Goal: Information Seeking & Learning: Learn about a topic

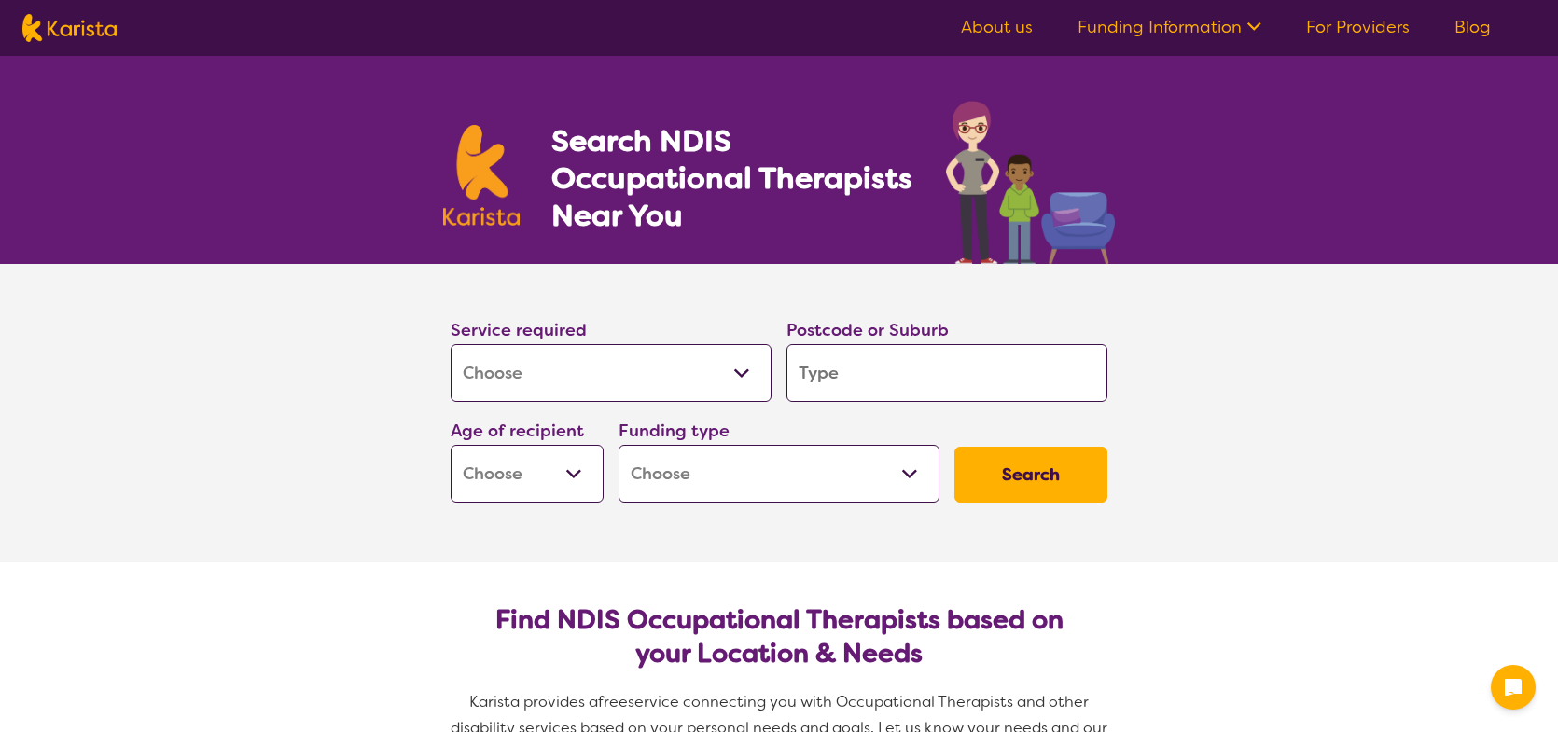
select select "[MEDICAL_DATA]"
type input "4"
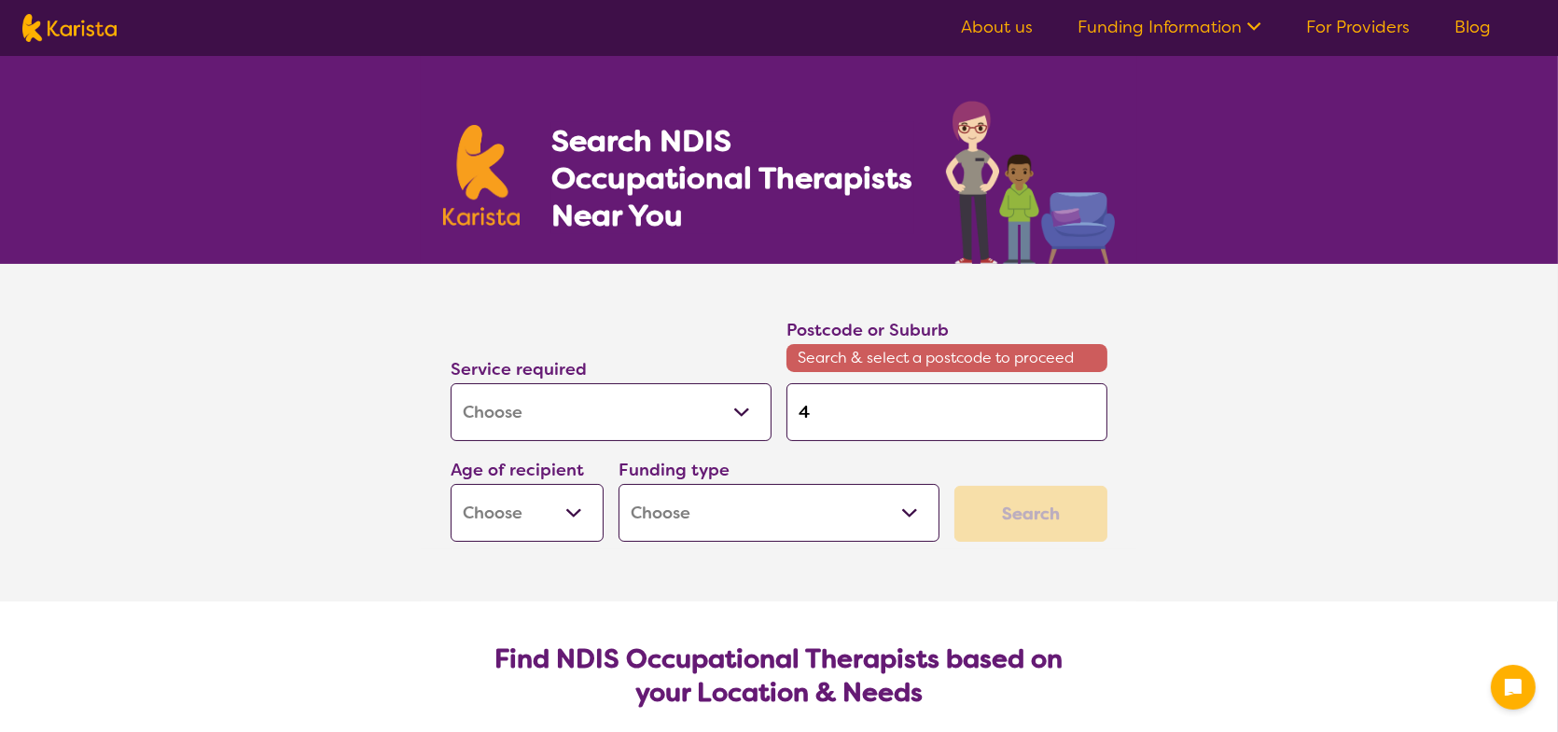
type input "46"
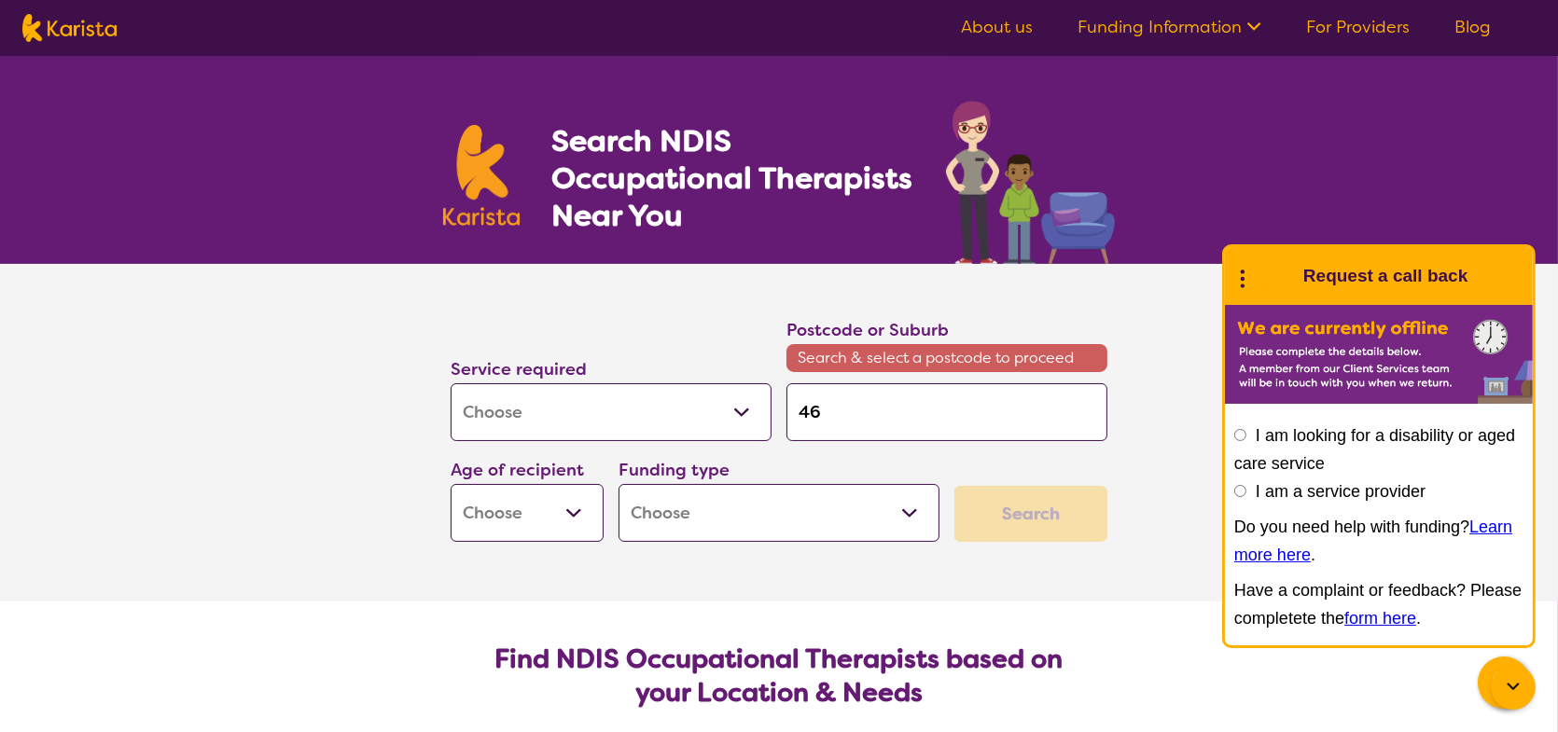
type input "467"
type input "4670"
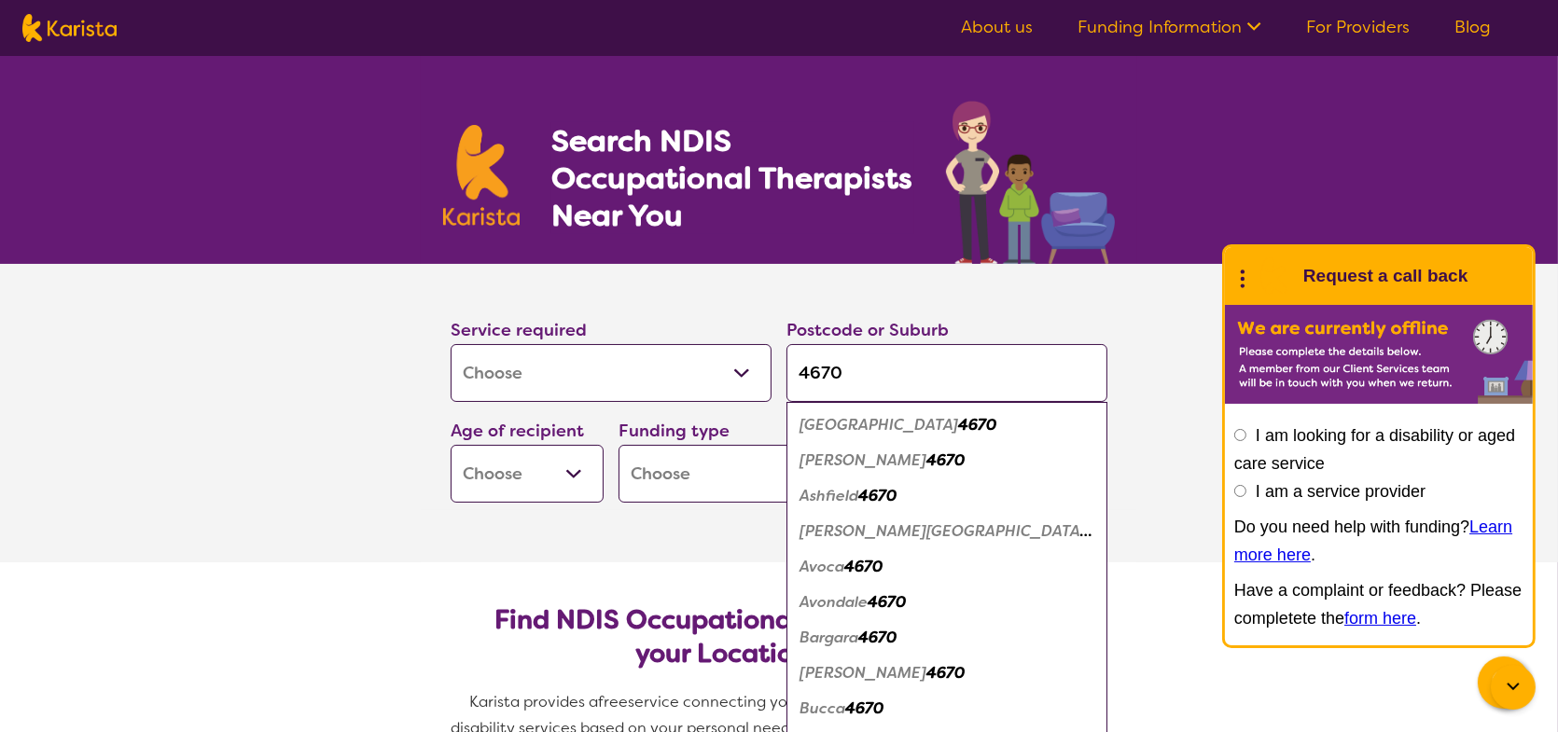
type input "4670"
click at [954, 447] on button "Search" at bounding box center [1030, 475] width 153 height 56
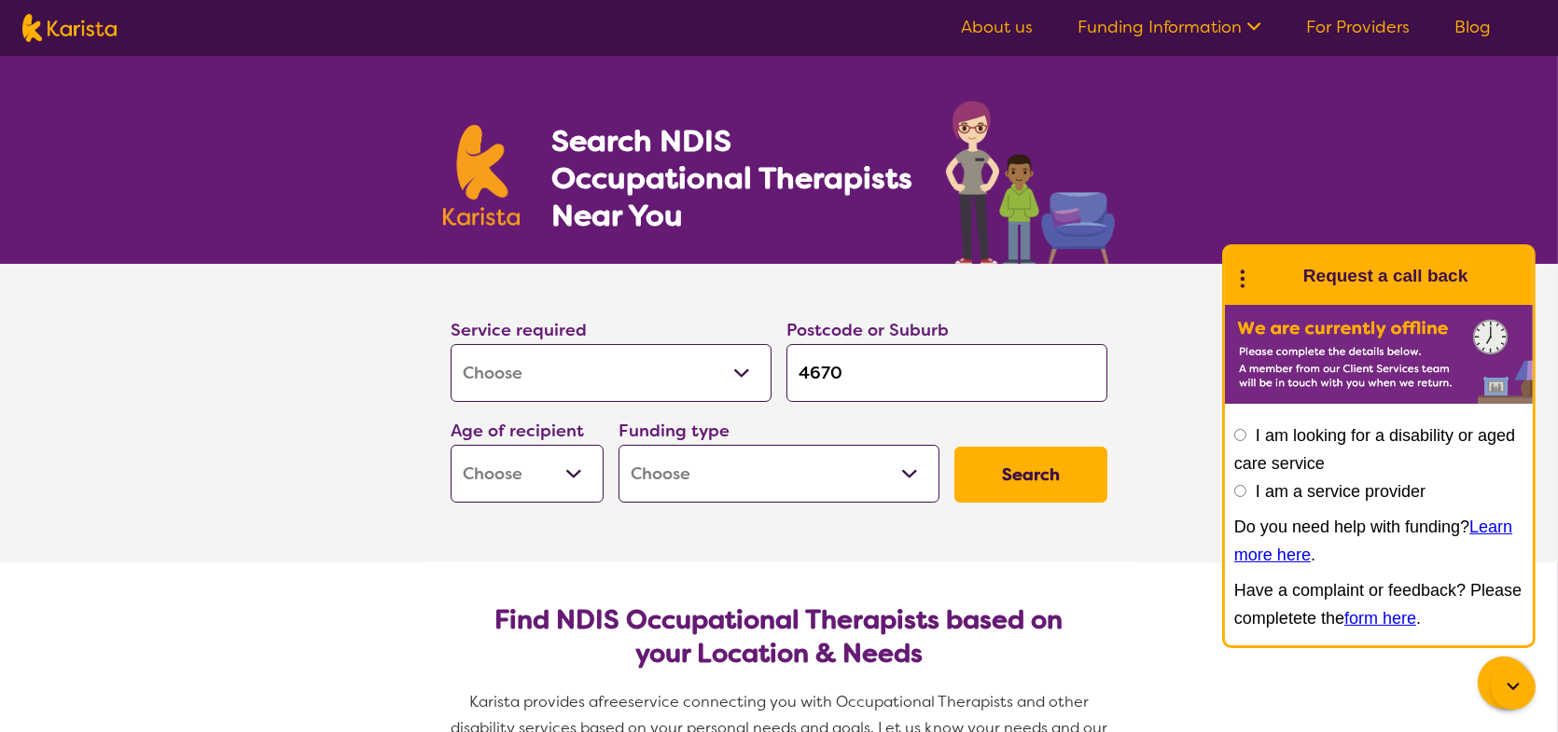
click at [575, 469] on select "Early Childhood - 0 to 9 Child - 10 to 11 Adolescent - 12 to 17 Adult - 18 to 6…" at bounding box center [526, 474] width 153 height 58
select select "AG"
click at [450, 445] on select "Early Childhood - 0 to 9 Child - 10 to 11 Adolescent - 12 to 17 Adult - 18 to 6…" at bounding box center [526, 474] width 153 height 58
select select "AG"
click at [718, 477] on select "Home Care Package (HCP) National Disability Insurance Scheme (NDIS) I don't know" at bounding box center [778, 474] width 321 height 58
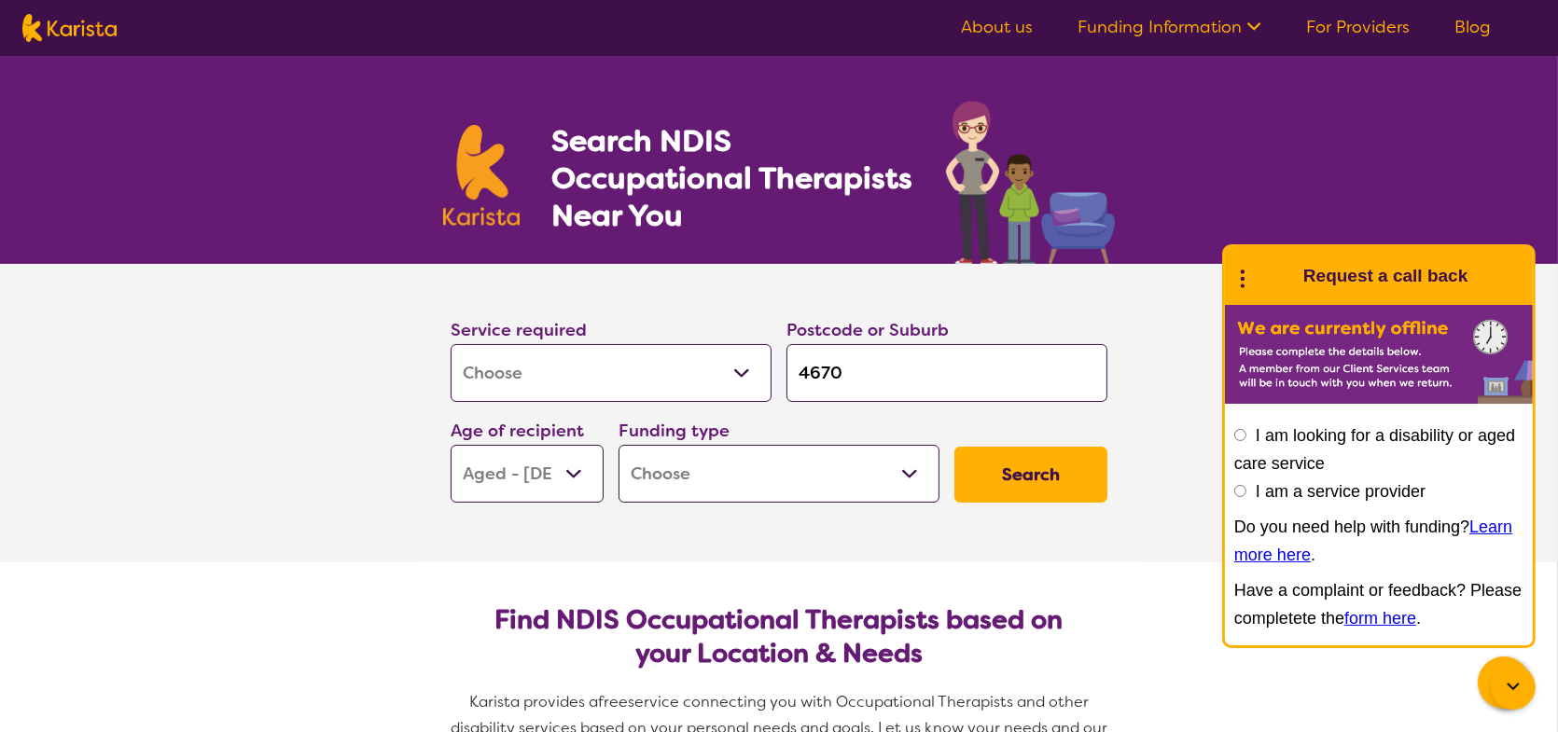
select select "HCP"
click at [618, 445] on select "Home Care Package (HCP) National Disability Insurance Scheme (NDIS) I don't know" at bounding box center [778, 474] width 321 height 58
select select "HCP"
click at [1032, 474] on button "Search" at bounding box center [1030, 475] width 153 height 56
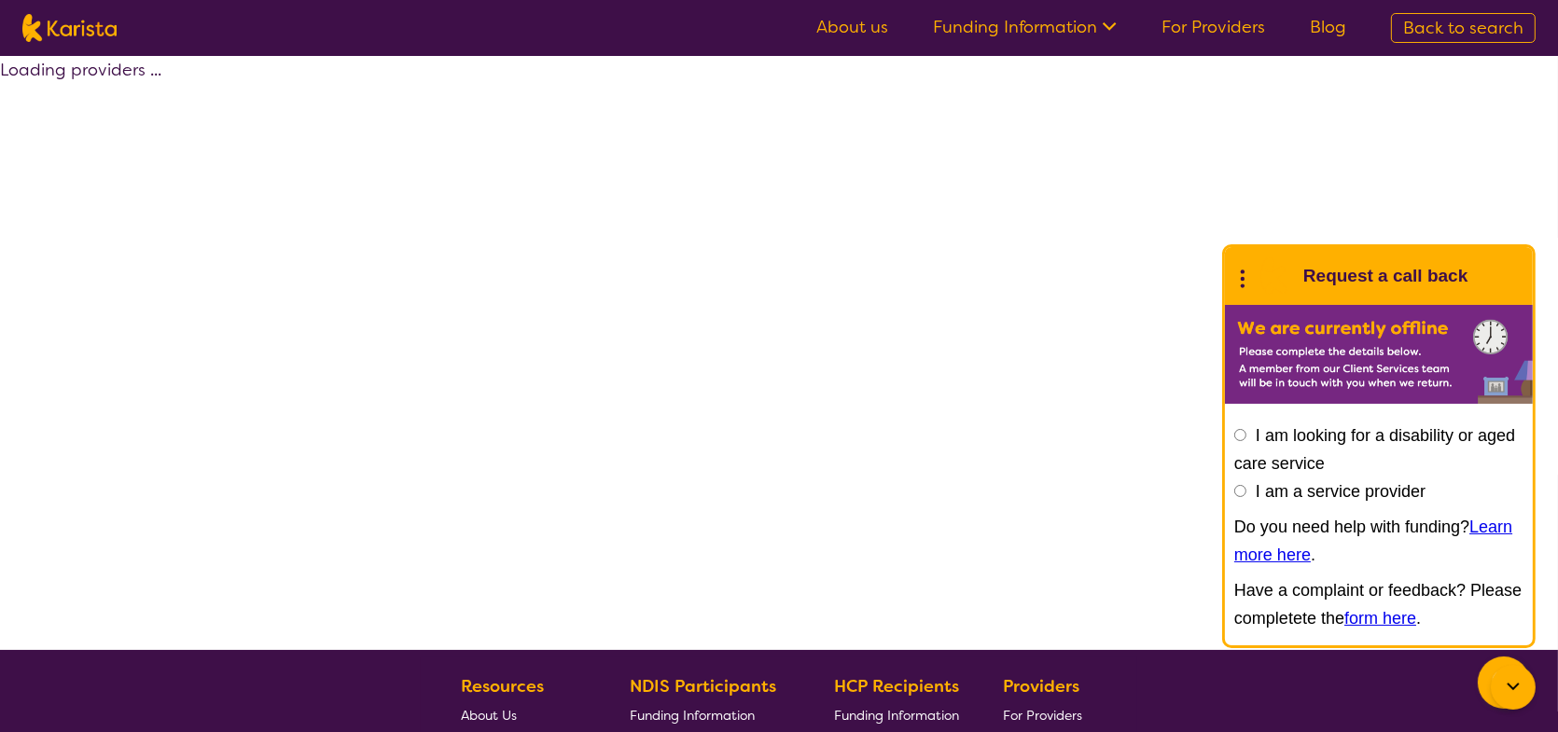
select select "[MEDICAL_DATA]"
select select "AG"
select select "HCP"
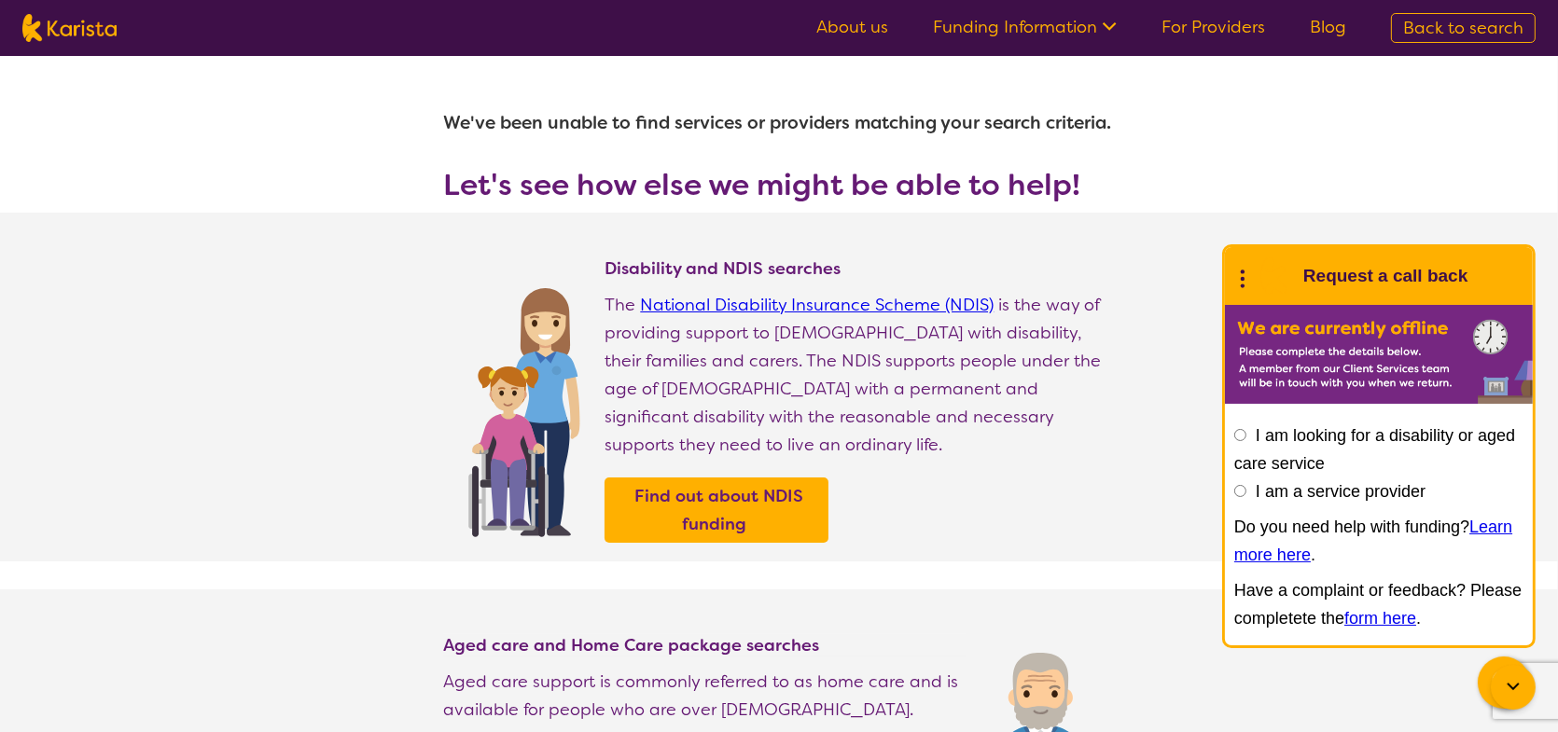
select select "[MEDICAL_DATA]"
select select "AG"
select select "HCP"
select select "[MEDICAL_DATA]"
select select "AG"
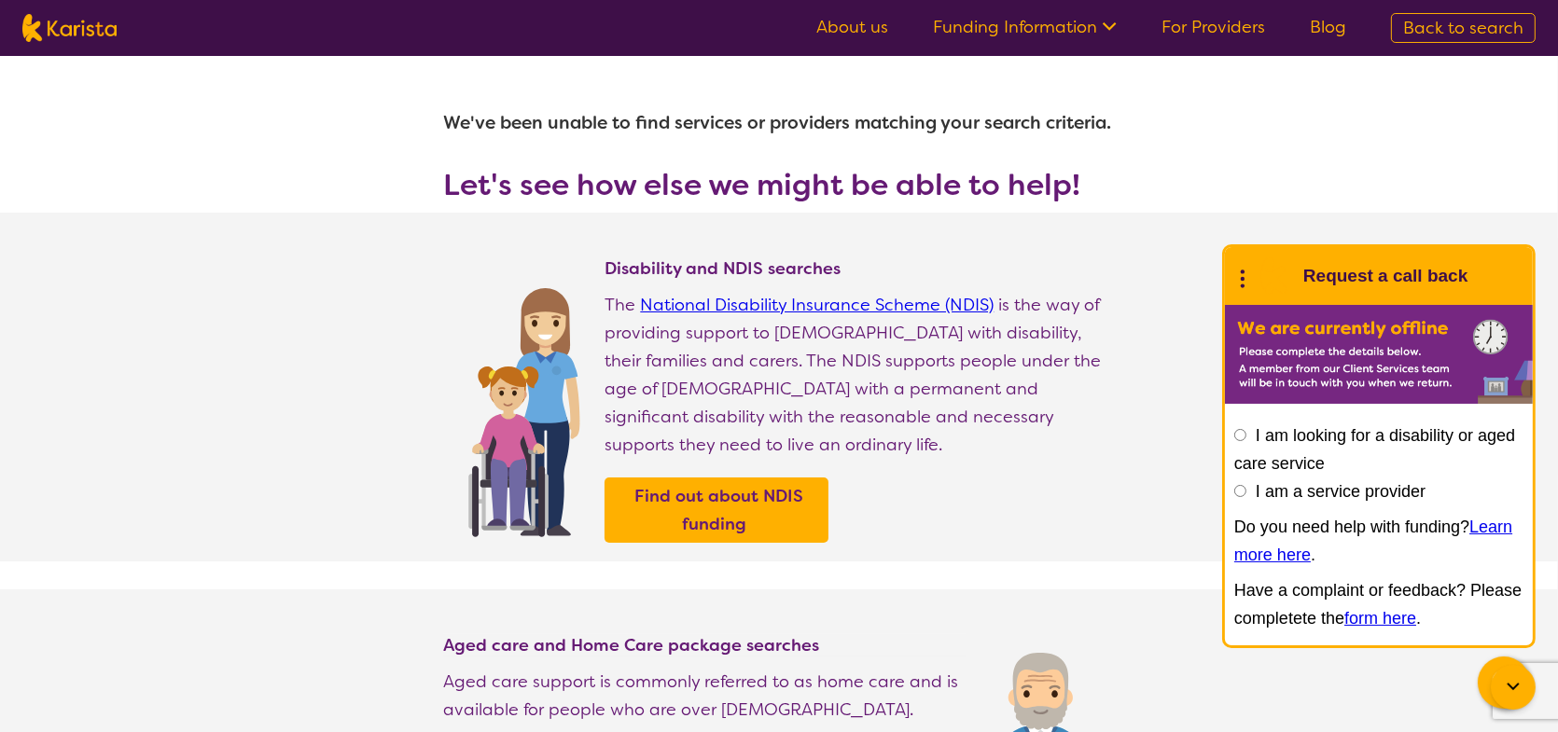
select select "HCP"
